Goal: Find specific page/section: Find specific page/section

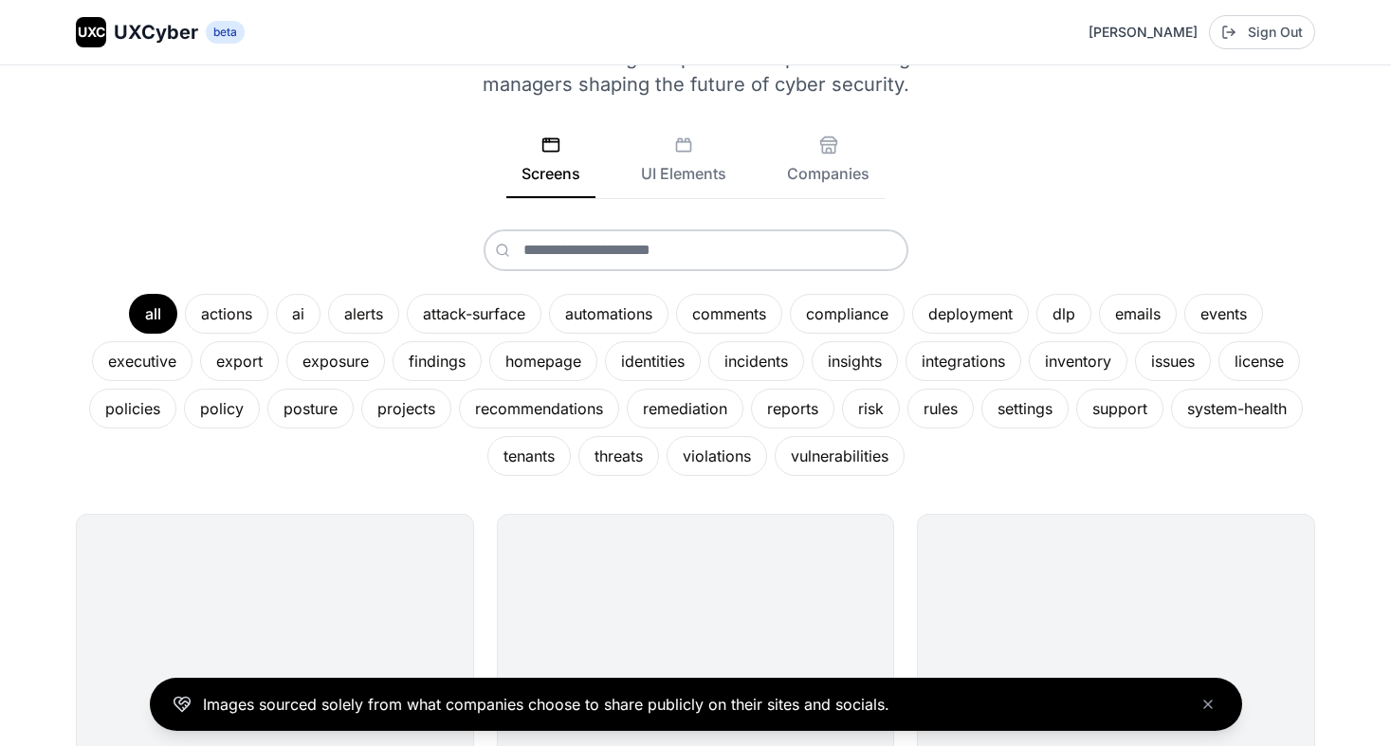
scroll to position [130, 0]
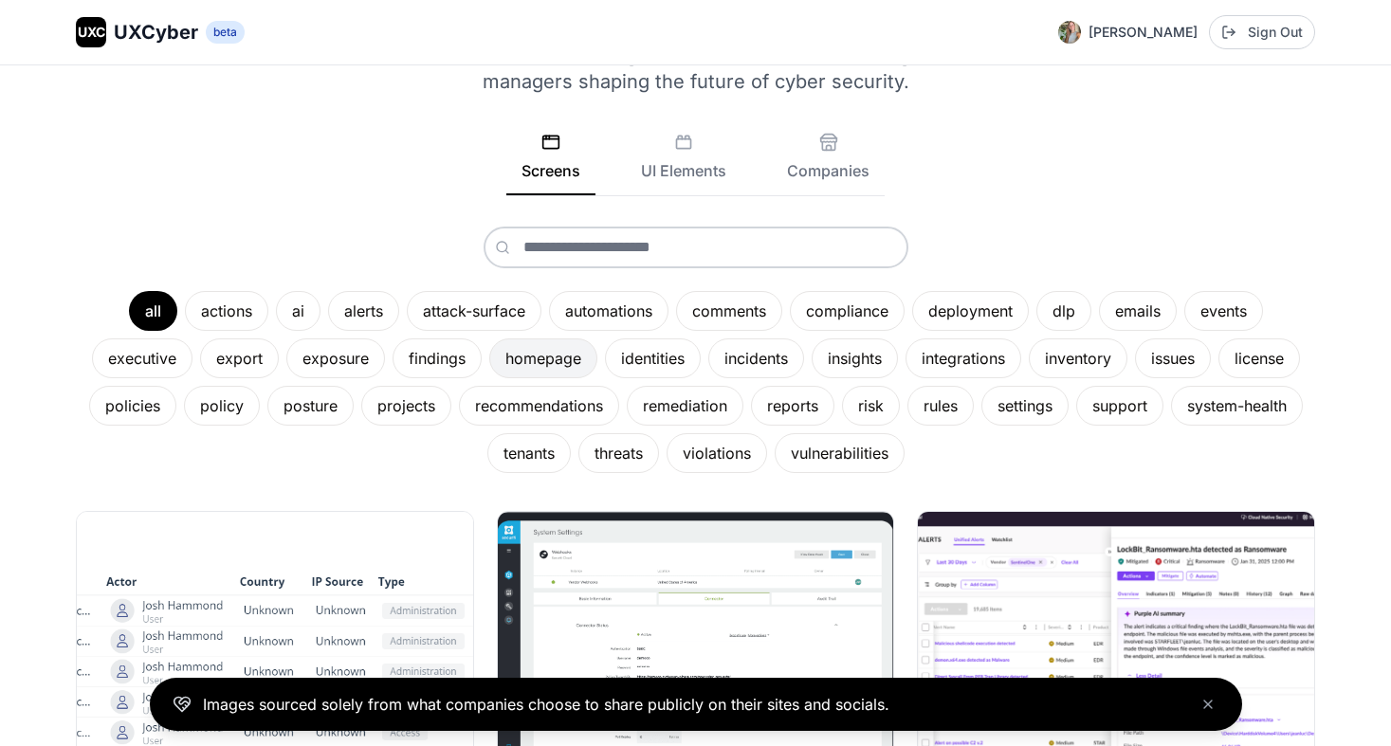
click at [560, 352] on div "homepage" at bounding box center [543, 359] width 108 height 40
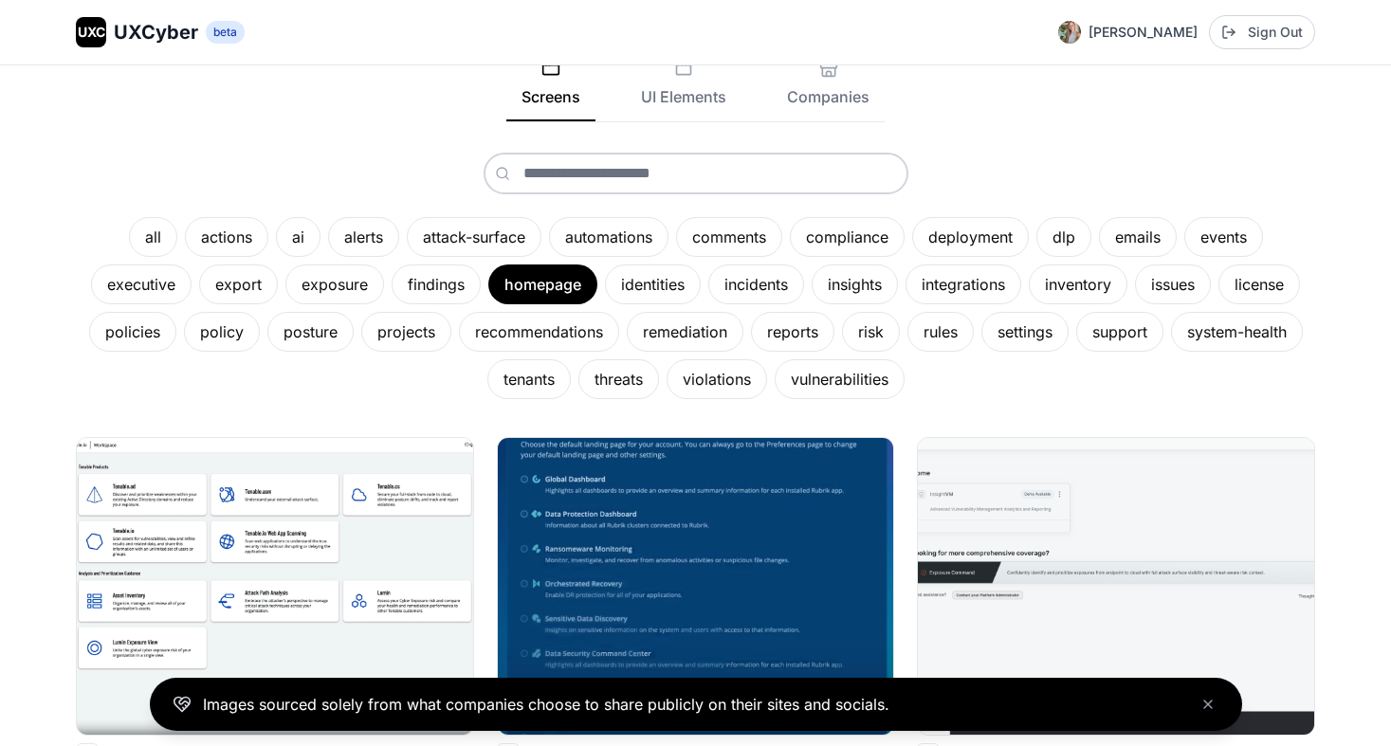
scroll to position [0, 0]
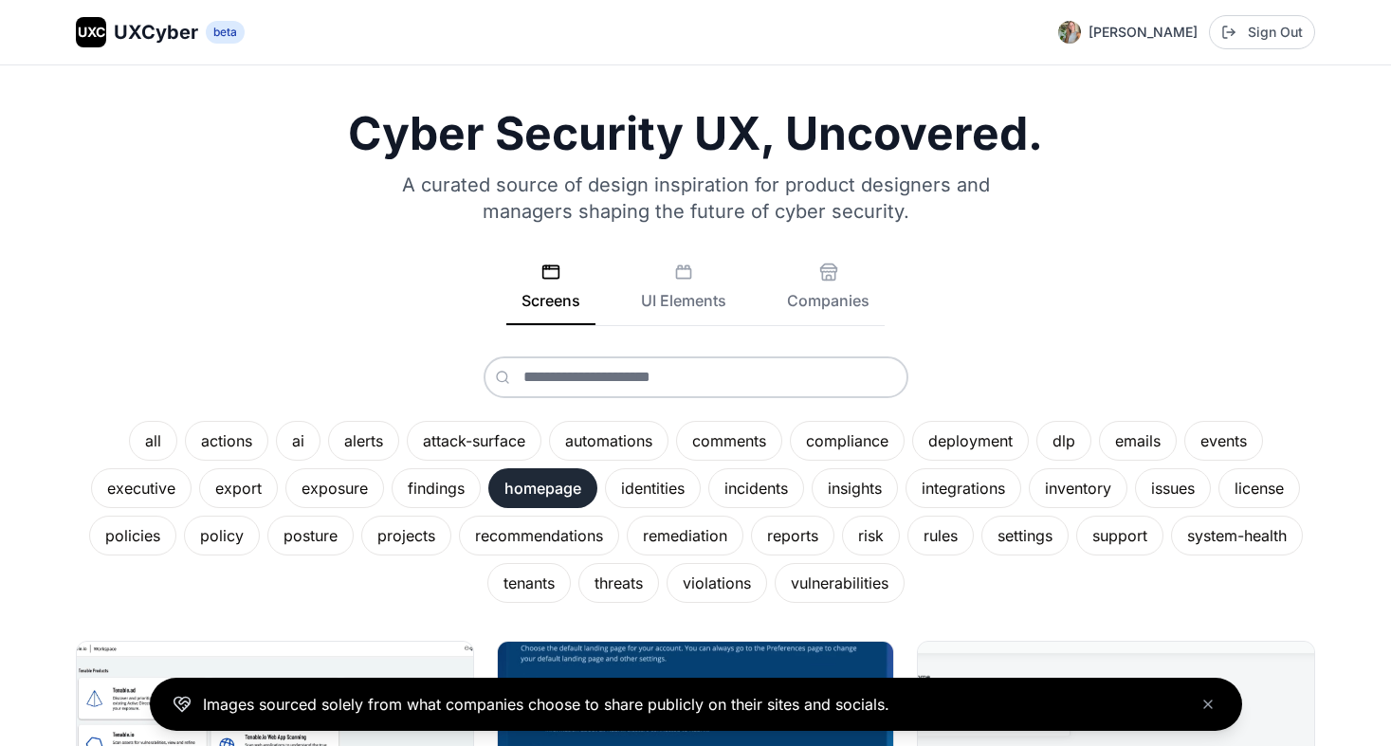
click at [518, 485] on div "homepage" at bounding box center [542, 488] width 109 height 40
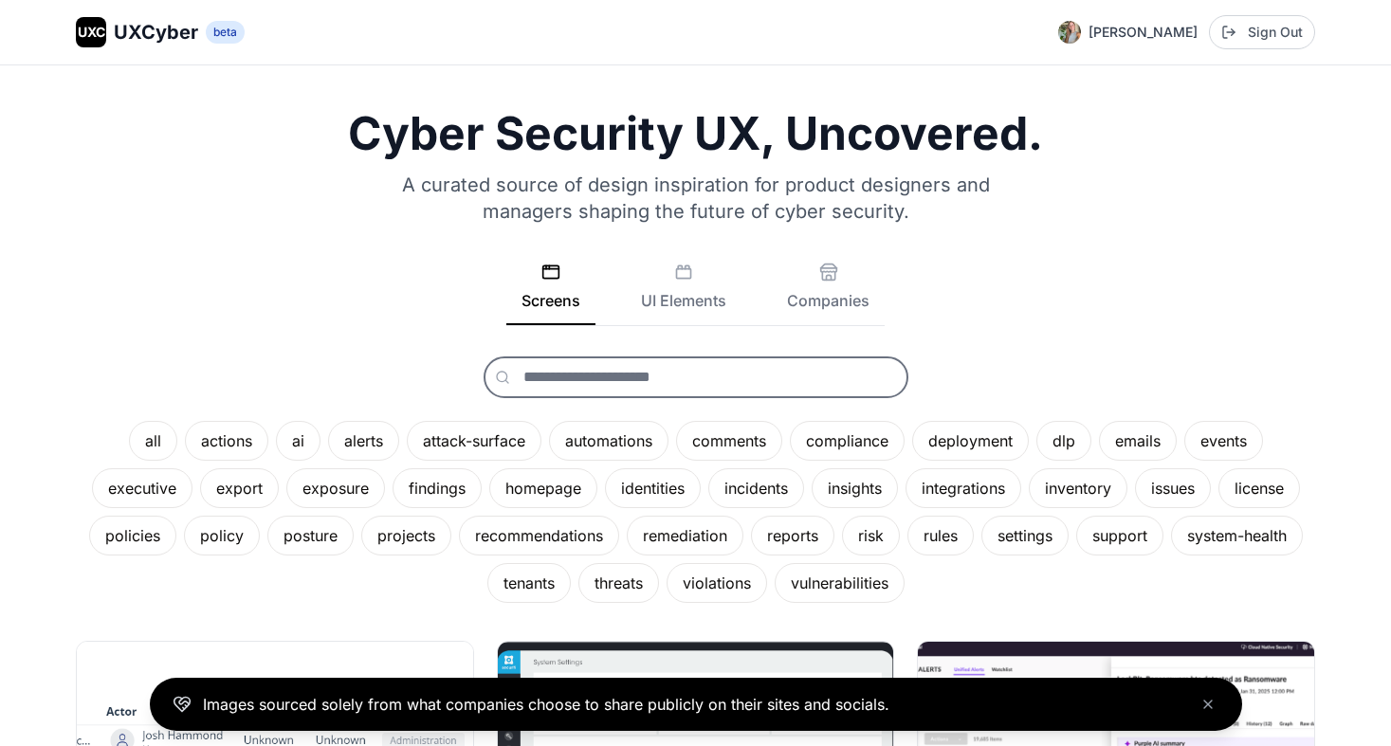
click at [746, 365] on input "text" at bounding box center [696, 378] width 425 height 42
click at [704, 299] on button "UI Elements" at bounding box center [684, 294] width 116 height 63
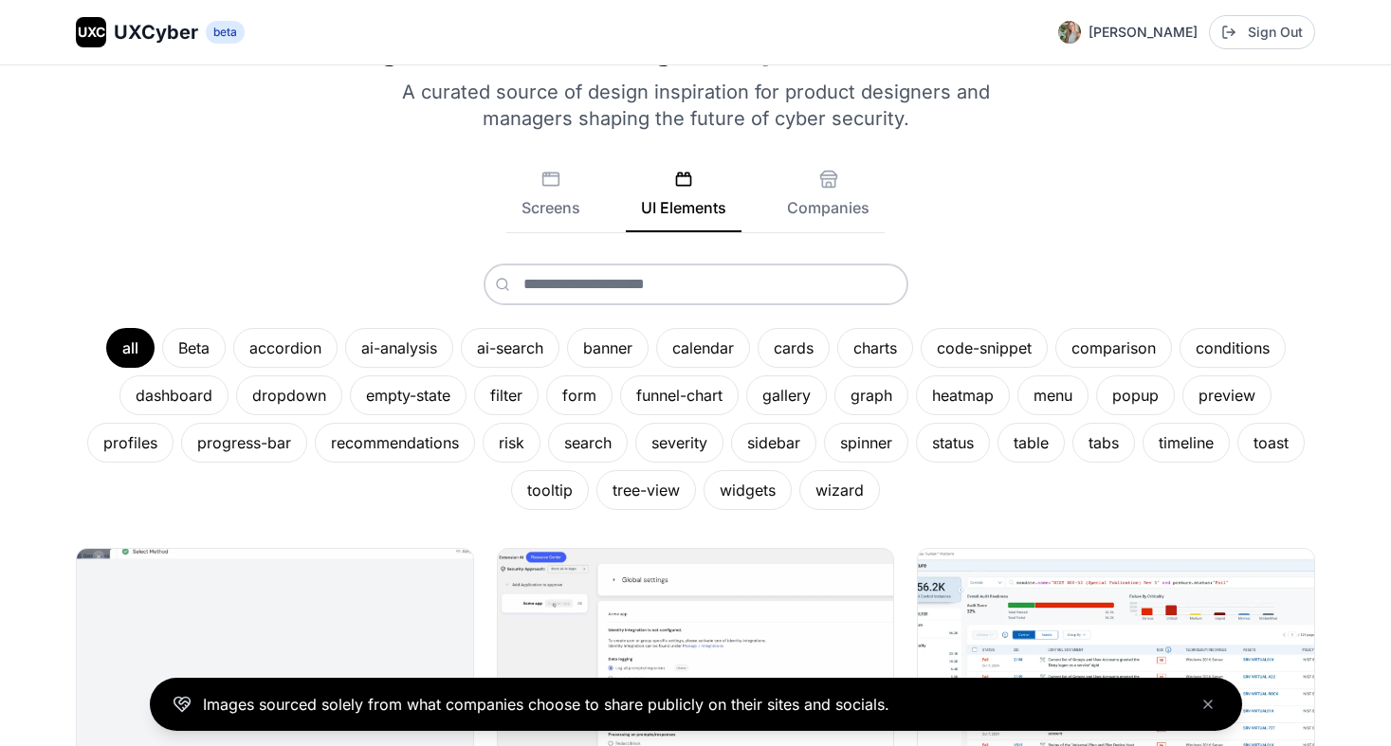
scroll to position [103, 0]
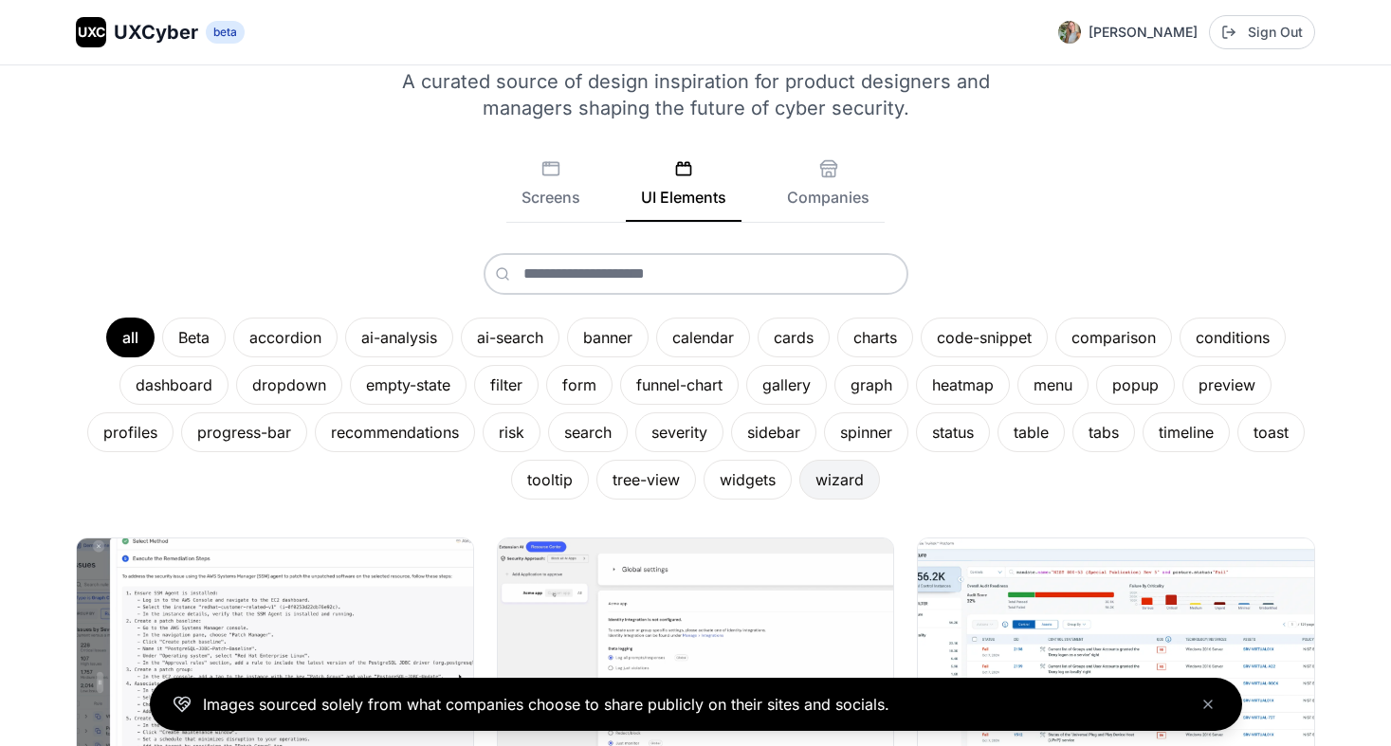
click at [855, 475] on div "wizard" at bounding box center [839, 480] width 81 height 40
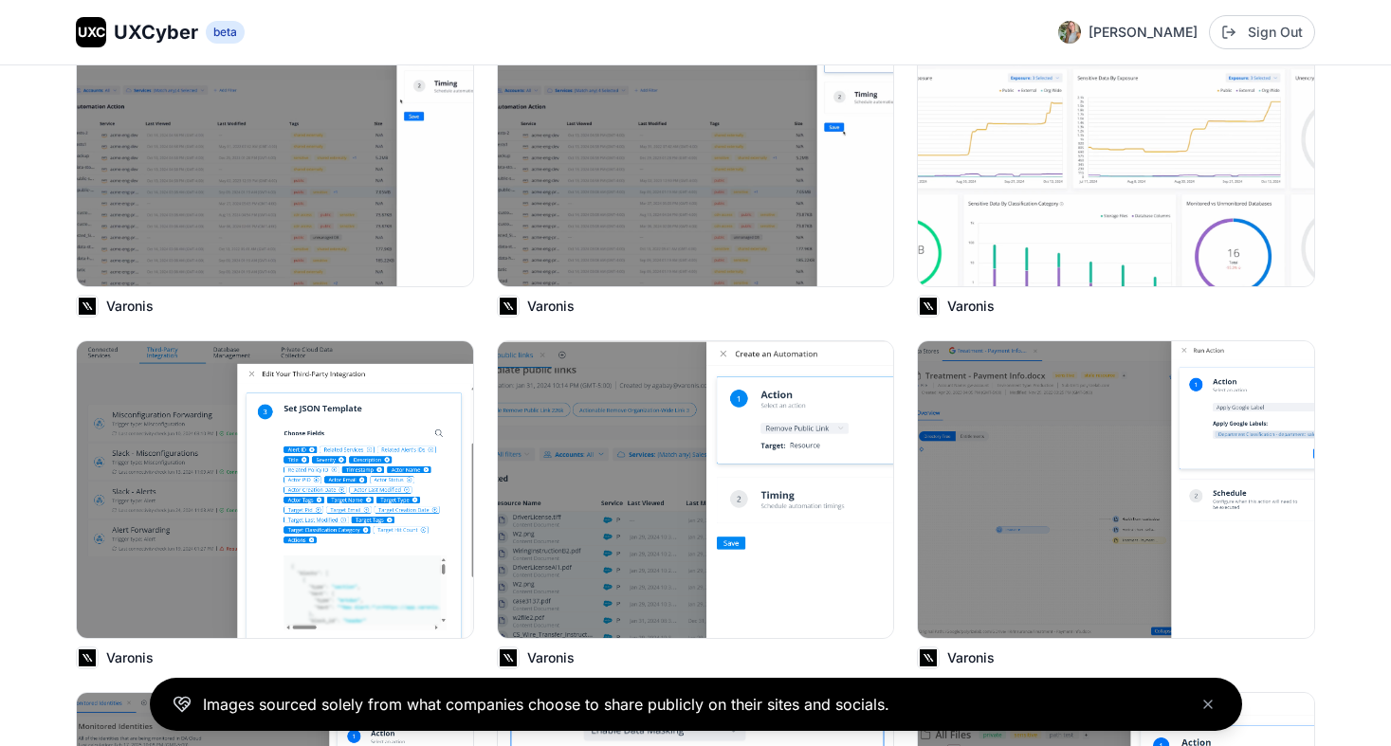
scroll to position [2680, 0]
